Goal: Check status: Check status

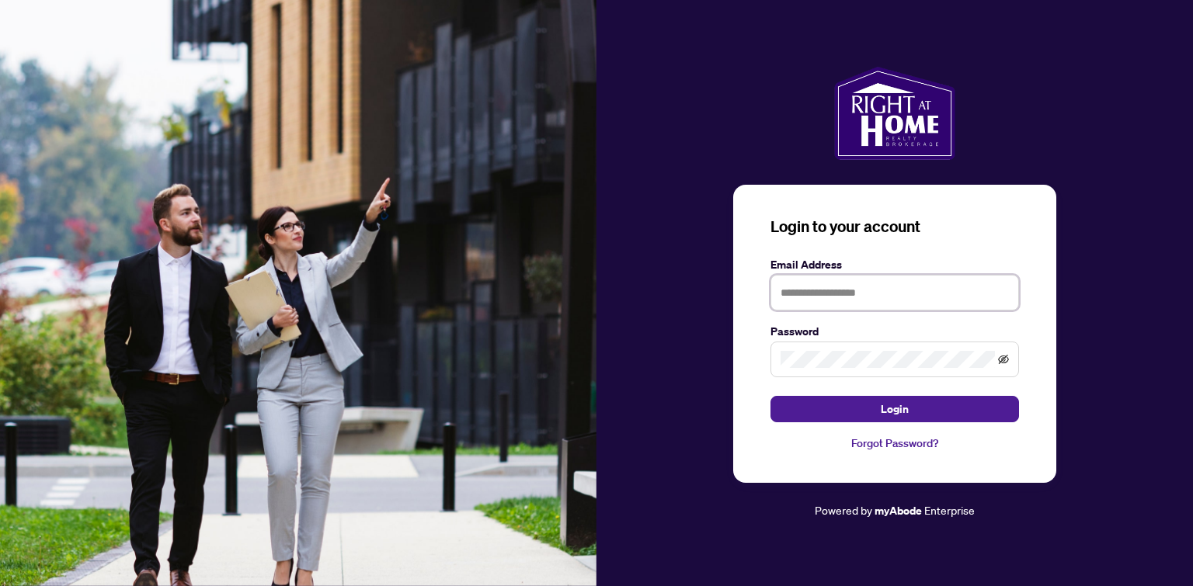
type input "**********"
click at [1004, 359] on icon "eye-invisible" at bounding box center [1003, 359] width 11 height 11
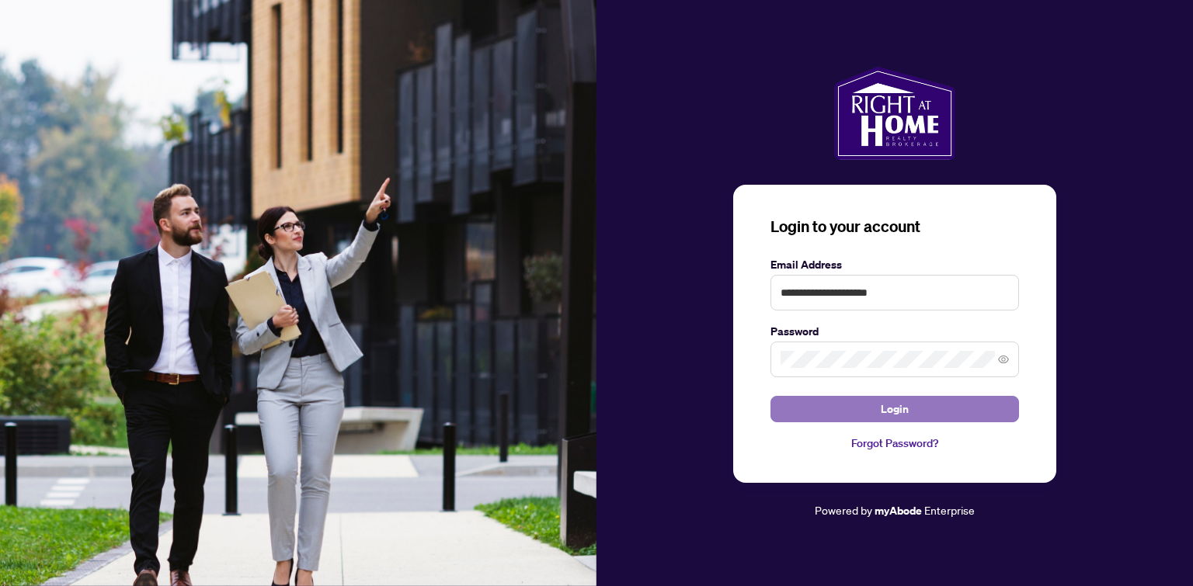
click at [954, 400] on button "Login" at bounding box center [895, 409] width 249 height 26
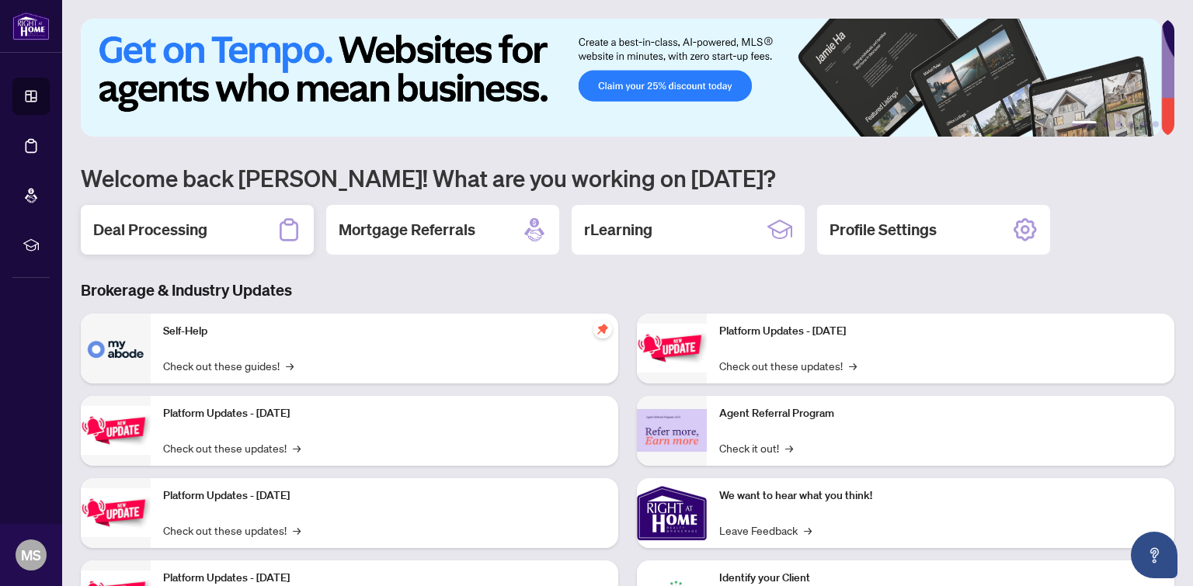
click at [142, 221] on h2 "Deal Processing" at bounding box center [150, 230] width 114 height 22
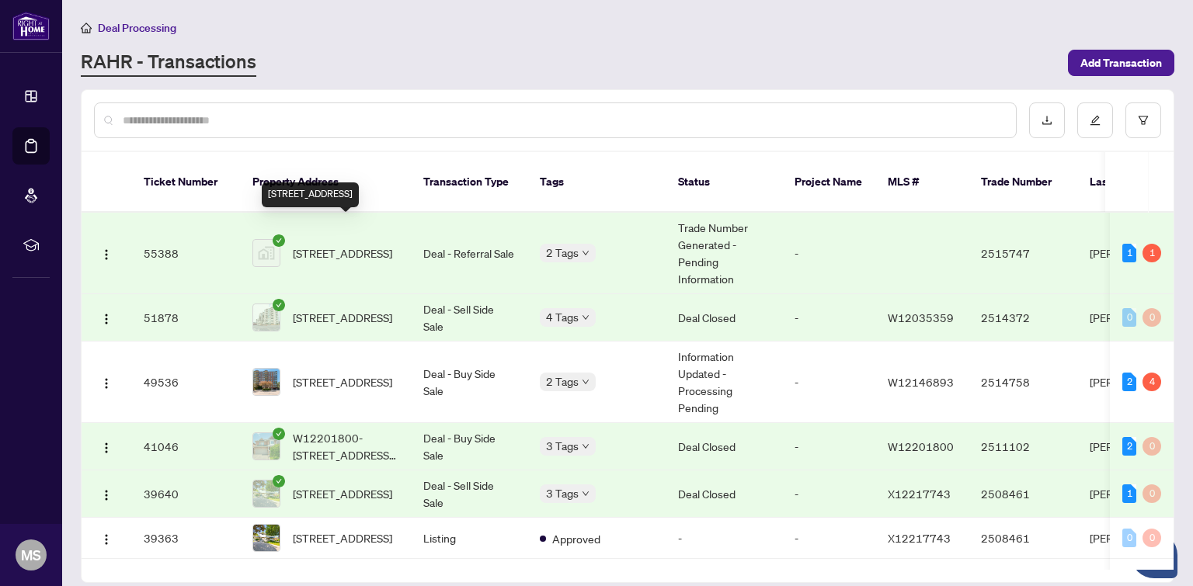
click at [388, 245] on span "[STREET_ADDRESS]" at bounding box center [342, 253] width 99 height 17
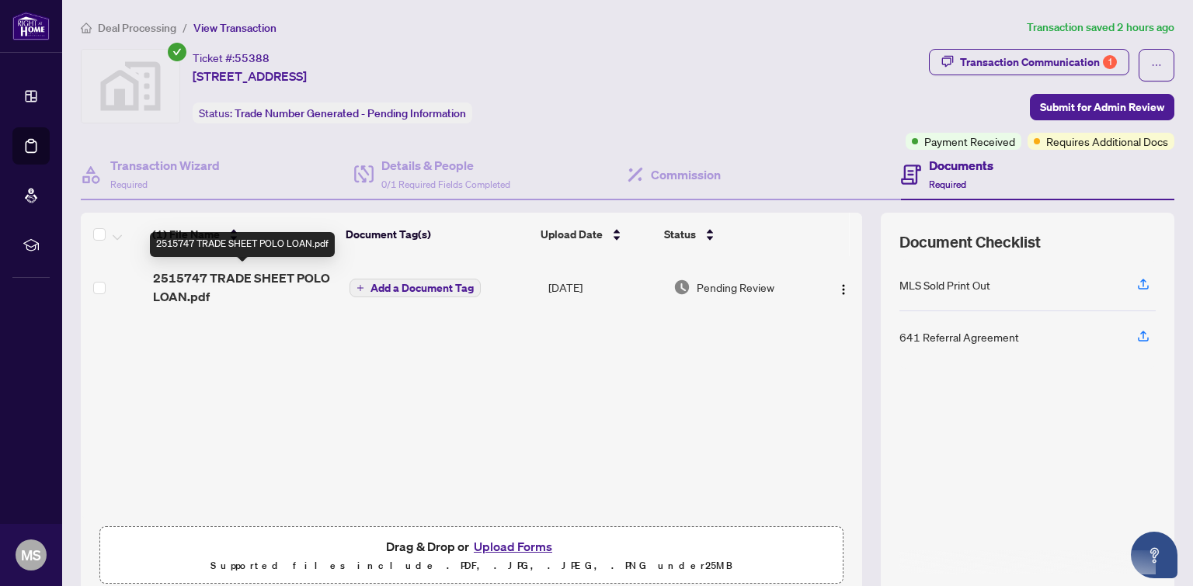
click at [266, 275] on span "2515747 TRADE SHEET POLO LOAN.pdf" at bounding box center [245, 287] width 184 height 37
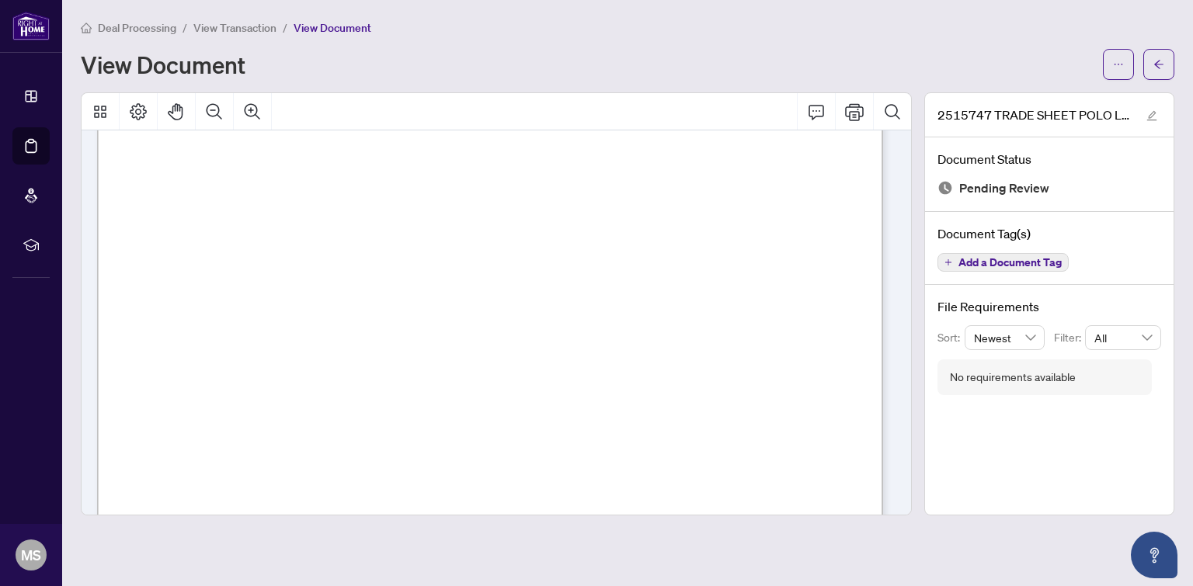
scroll to position [259, 0]
click at [252, 107] on icon "Zoom In" at bounding box center [252, 112] width 19 height 19
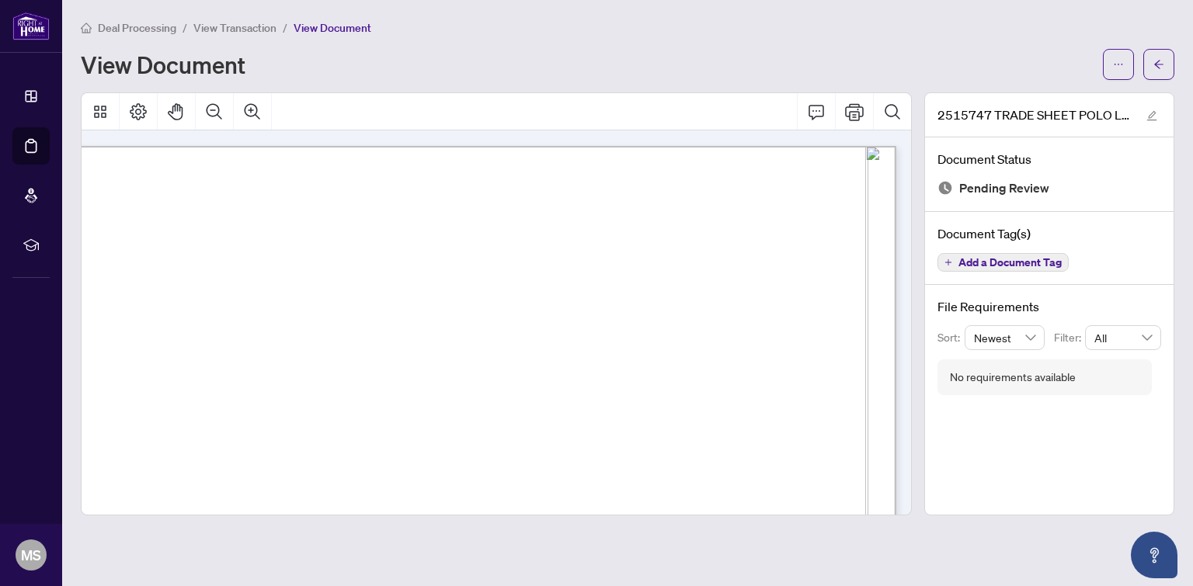
scroll to position [259, 196]
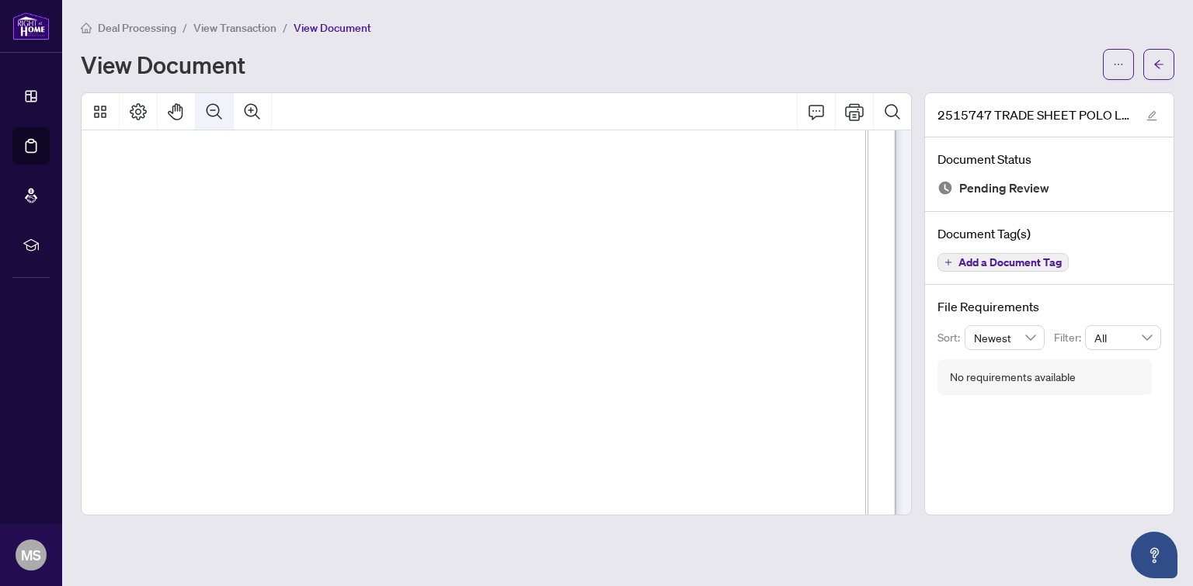
click at [215, 113] on icon "Zoom Out" at bounding box center [214, 112] width 19 height 19
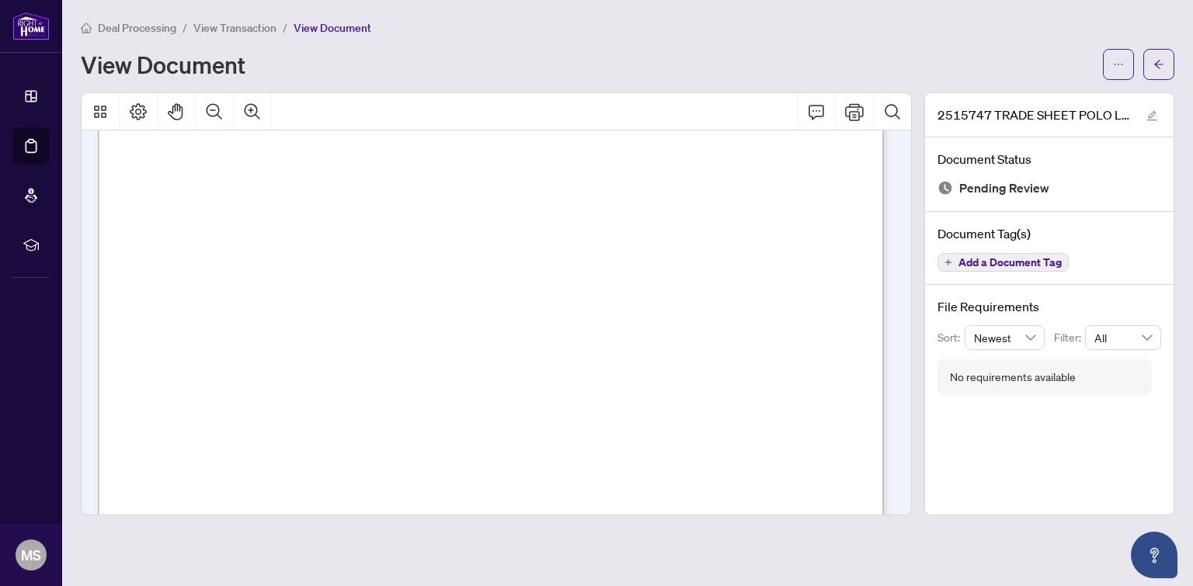
scroll to position [314, 0]
drag, startPoint x: 952, startPoint y: 249, endPoint x: 956, endPoint y: 222, distance: 27.6
click at [956, 222] on div "Document Tag(s) Add a Document Tag" at bounding box center [1049, 249] width 249 height 74
click at [911, 254] on div at bounding box center [496, 303] width 831 height 423
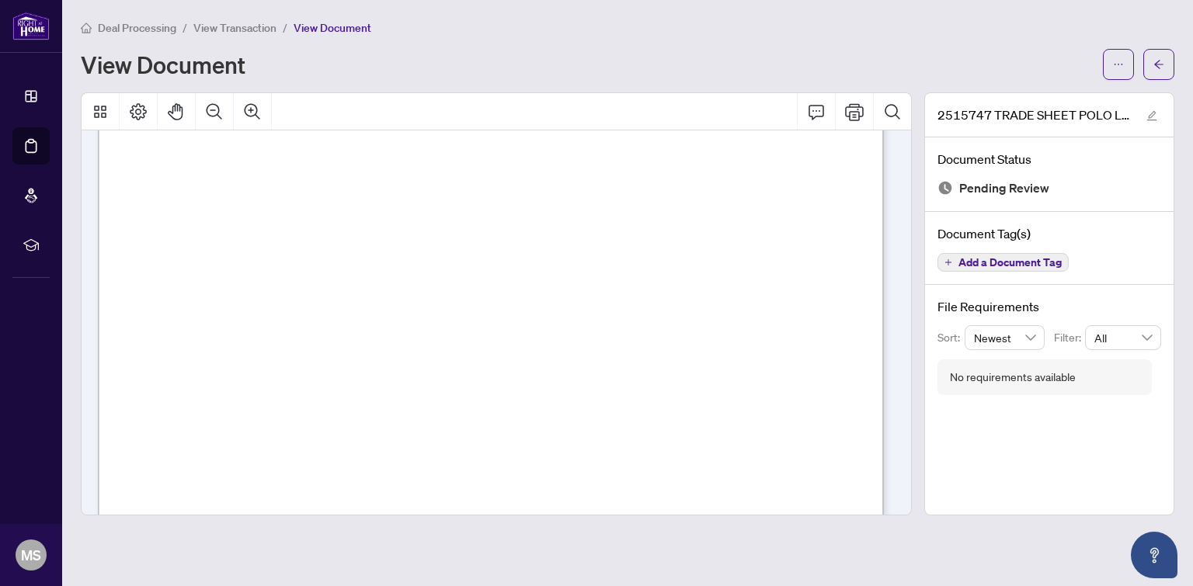
scroll to position [0, 0]
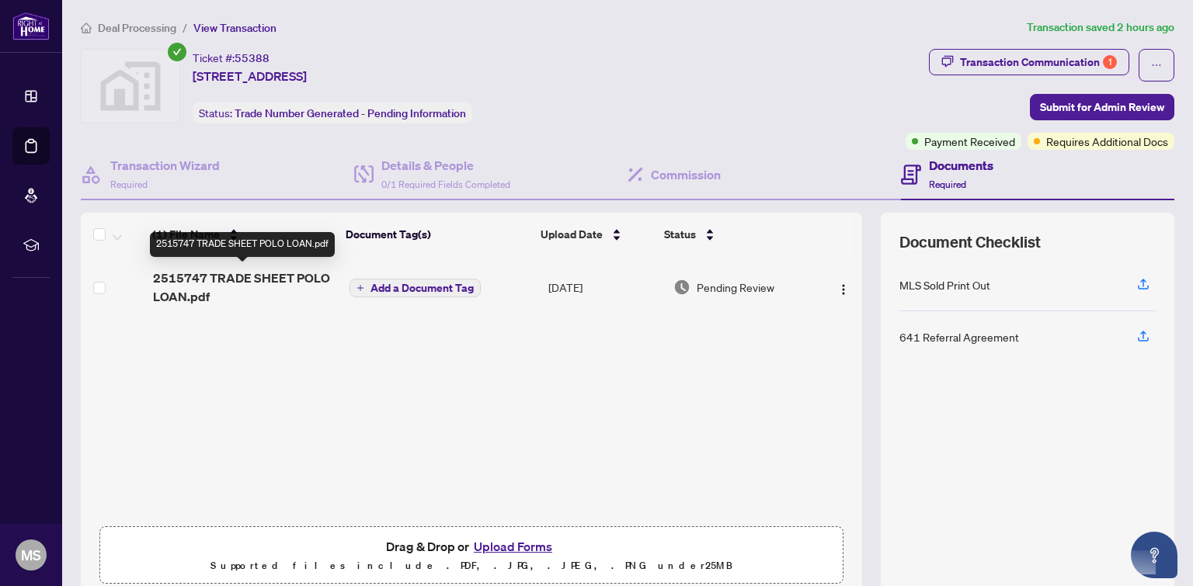
click at [224, 283] on span "2515747 TRADE SHEET POLO LOAN.pdf" at bounding box center [245, 287] width 184 height 37
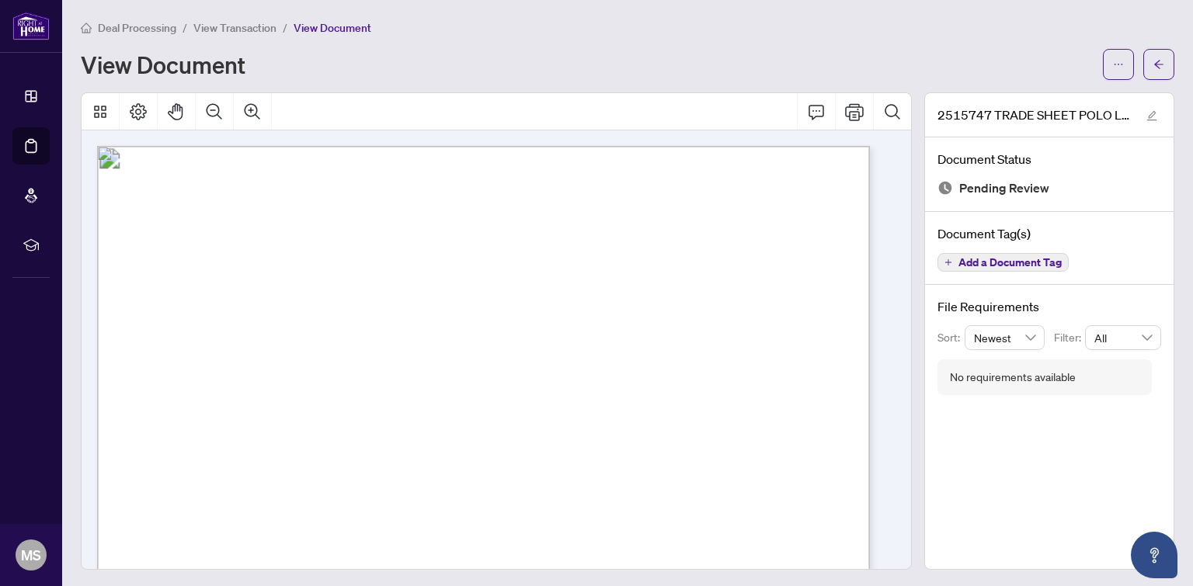
scroll to position [129, 0]
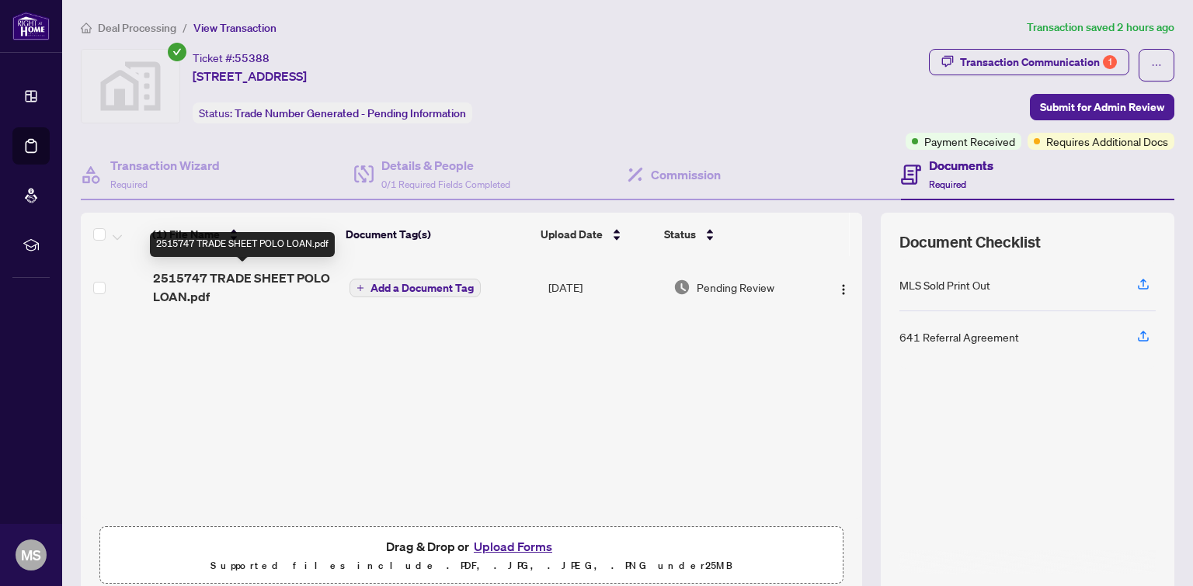
click at [267, 280] on span "2515747 TRADE SHEET POLO LOAN.pdf" at bounding box center [245, 287] width 184 height 37
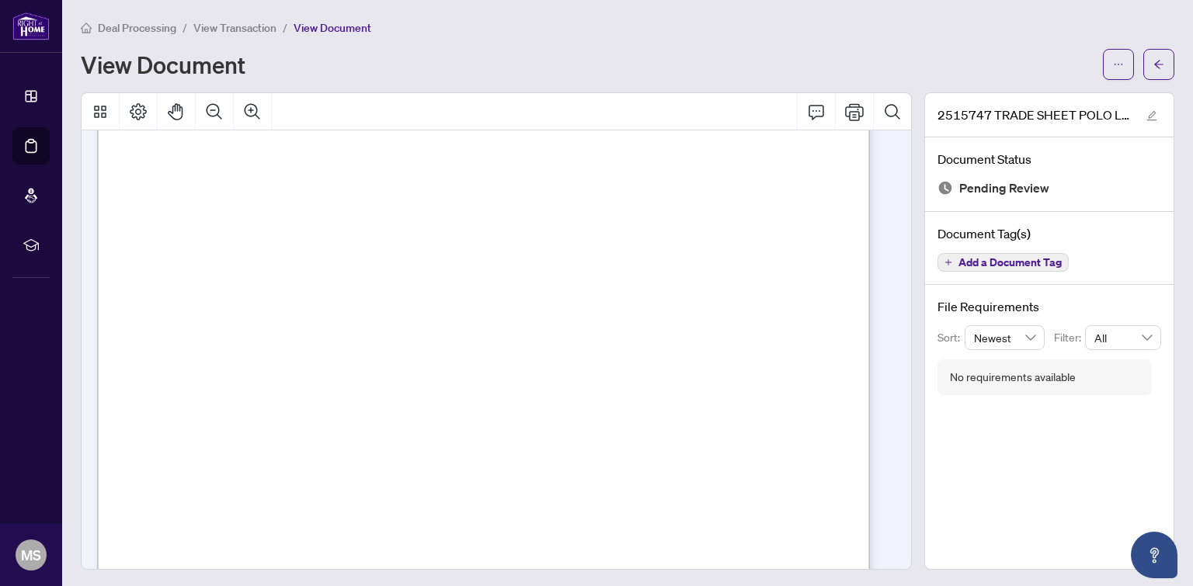
scroll to position [388, 0]
